Goal: Task Accomplishment & Management: Manage account settings

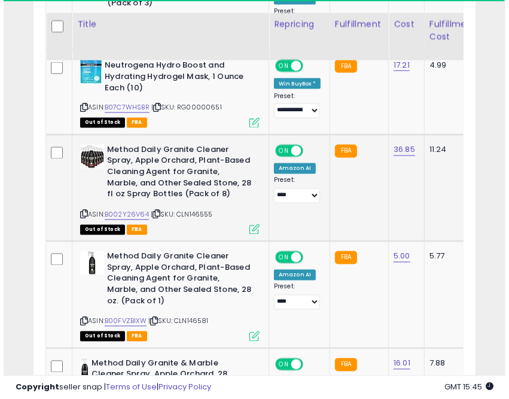
scroll to position [1163, 0]
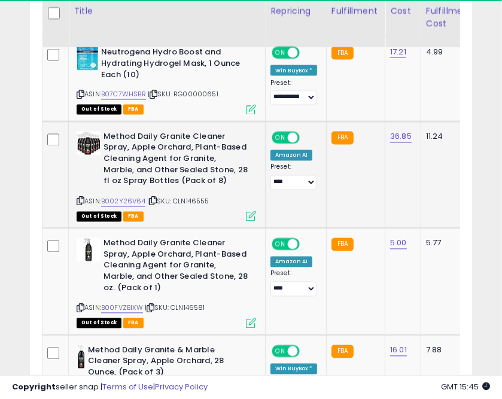
click at [251, 211] on icon at bounding box center [251, 216] width 10 height 10
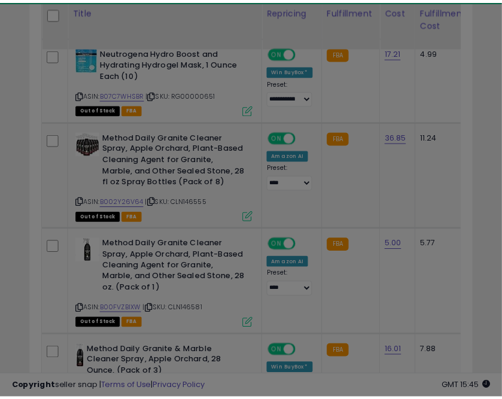
scroll to position [233, 443]
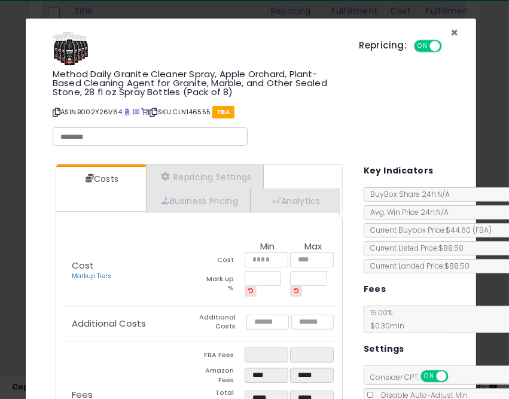
click at [451, 30] on span "×" at bounding box center [455, 32] width 8 height 17
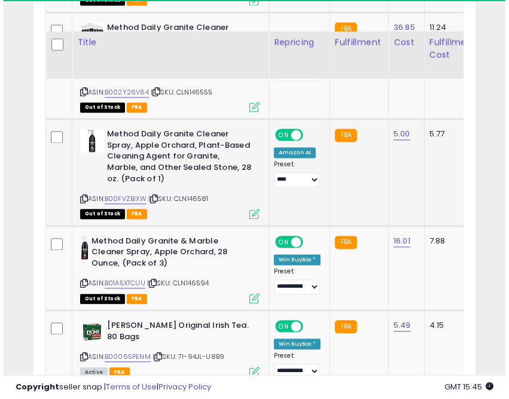
scroll to position [1306, 0]
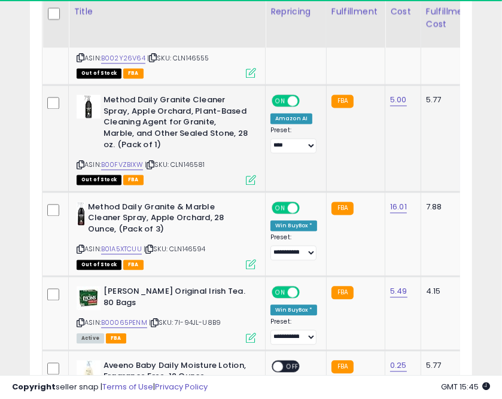
click at [250, 177] on icon at bounding box center [251, 180] width 10 height 10
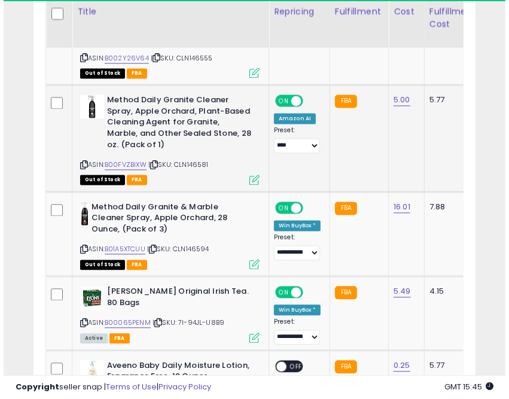
scroll to position [233, 443]
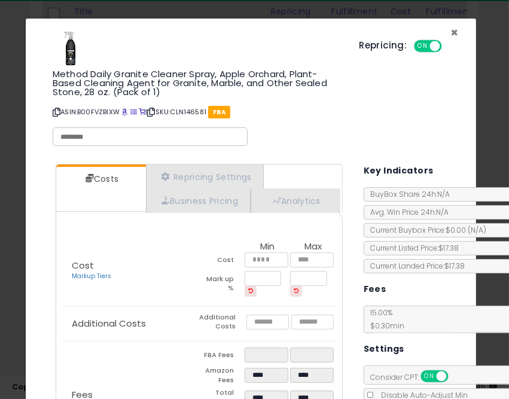
click at [451, 34] on span "×" at bounding box center [455, 32] width 8 height 17
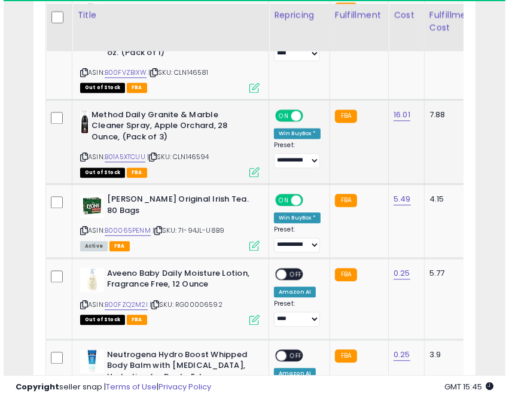
scroll to position [1402, 0]
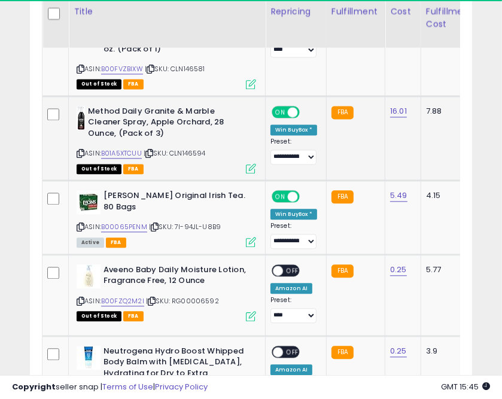
click at [247, 166] on icon at bounding box center [251, 168] width 10 height 10
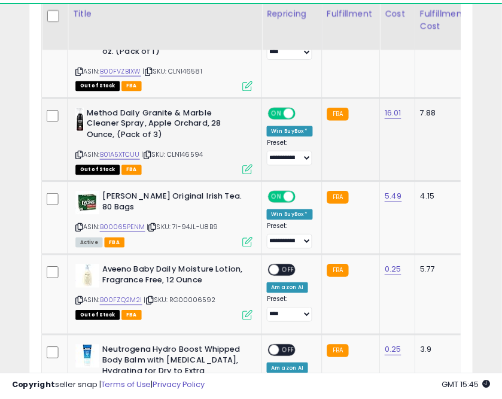
scroll to position [233, 443]
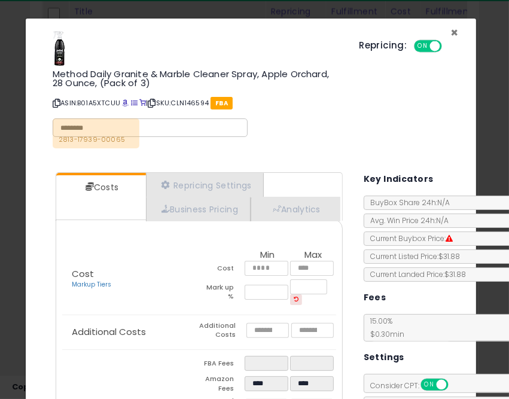
click at [451, 33] on span "×" at bounding box center [455, 32] width 8 height 17
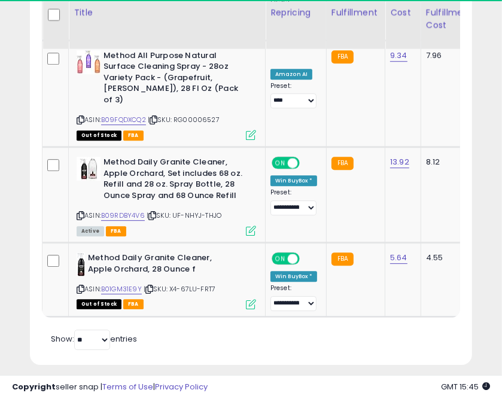
scroll to position [1891, 0]
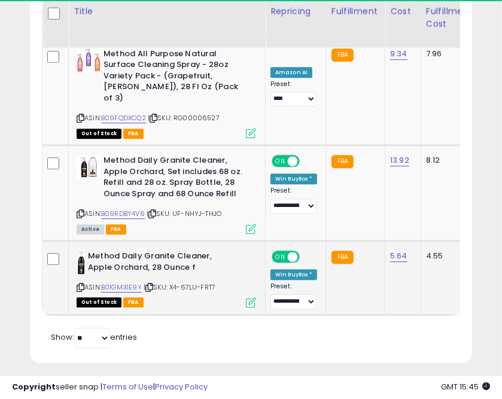
click at [152, 284] on icon at bounding box center [149, 287] width 8 height 7
click at [155, 211] on icon at bounding box center [152, 214] width 8 height 7
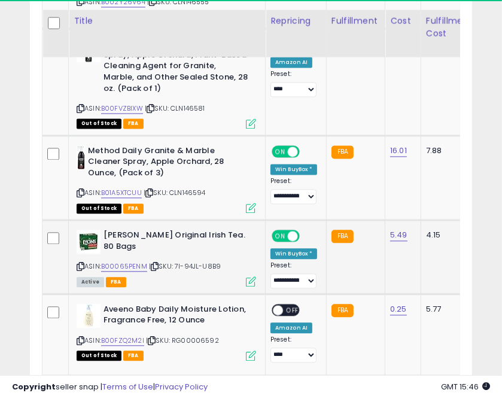
scroll to position [1316, 0]
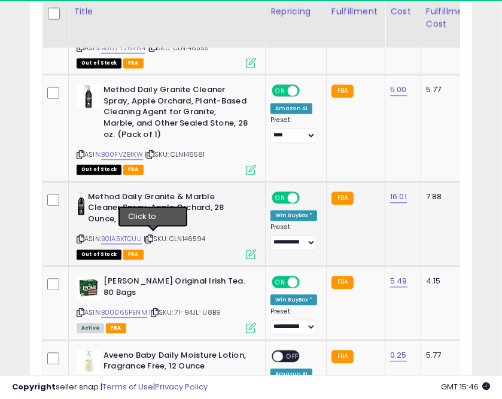
click at [153, 239] on icon at bounding box center [149, 239] width 8 height 7
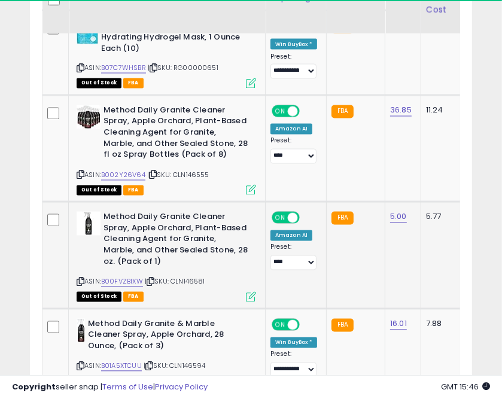
scroll to position [1173, 0]
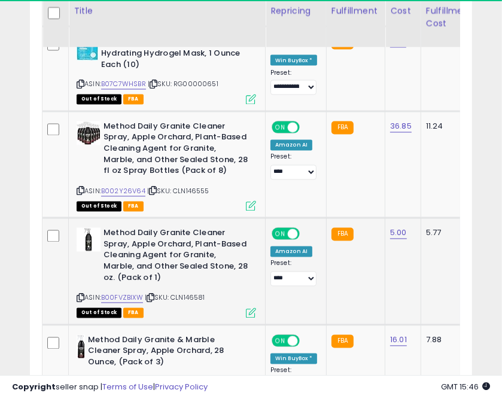
click at [154, 297] on icon at bounding box center [151, 298] width 8 height 7
click at [153, 191] on icon at bounding box center [153, 191] width 8 height 7
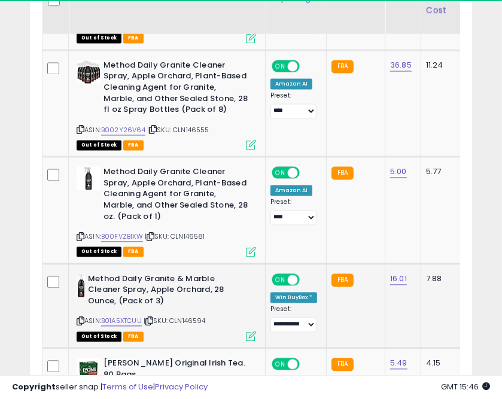
scroll to position [1268, 0]
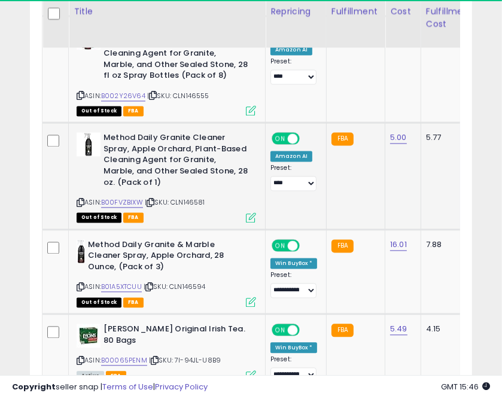
click at [150, 199] on icon at bounding box center [151, 202] width 8 height 7
click at [153, 284] on icon at bounding box center [149, 287] width 8 height 7
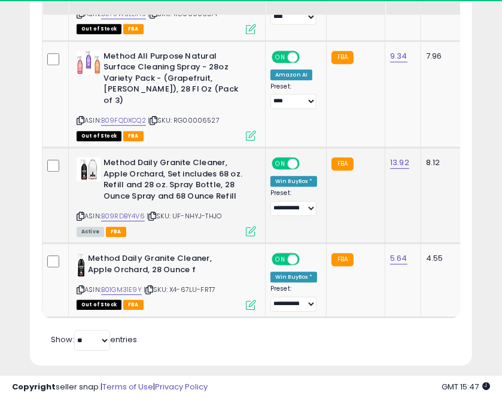
scroll to position [1891, 0]
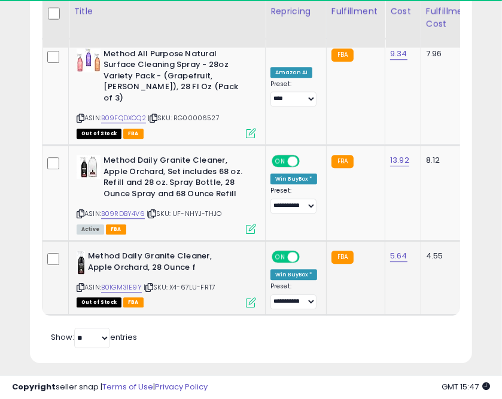
click at [148, 284] on icon at bounding box center [149, 287] width 8 height 7
